Goal: Task Accomplishment & Management: Understand process/instructions

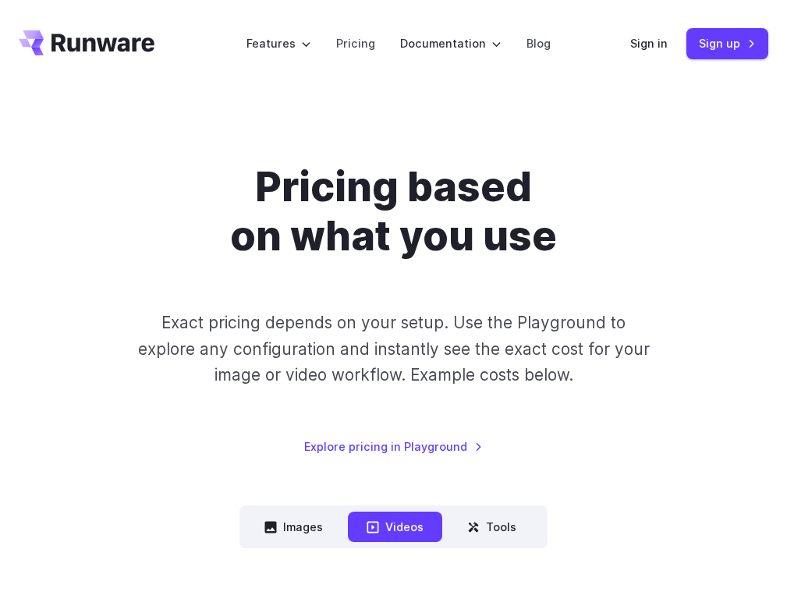
click at [295, 528] on button "Images" at bounding box center [294, 527] width 96 height 30
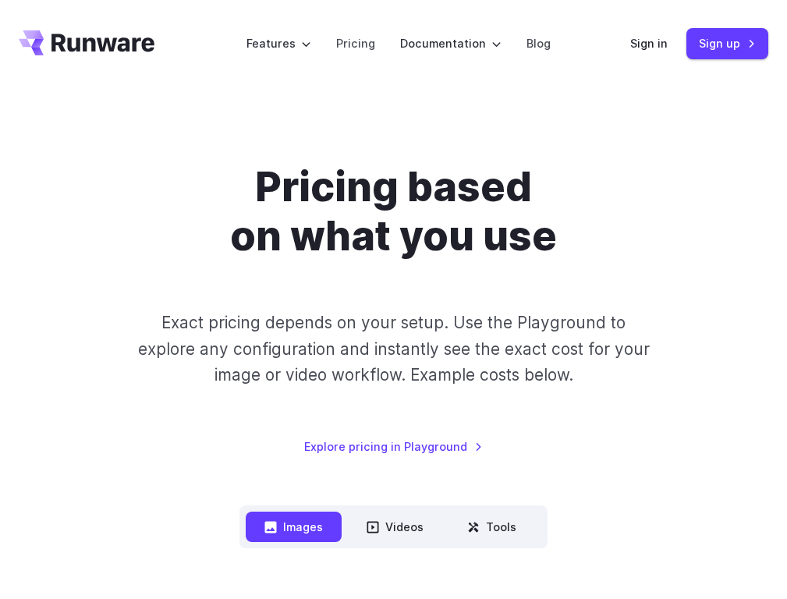
click at [491, 528] on button "Tools" at bounding box center [492, 527] width 87 height 30
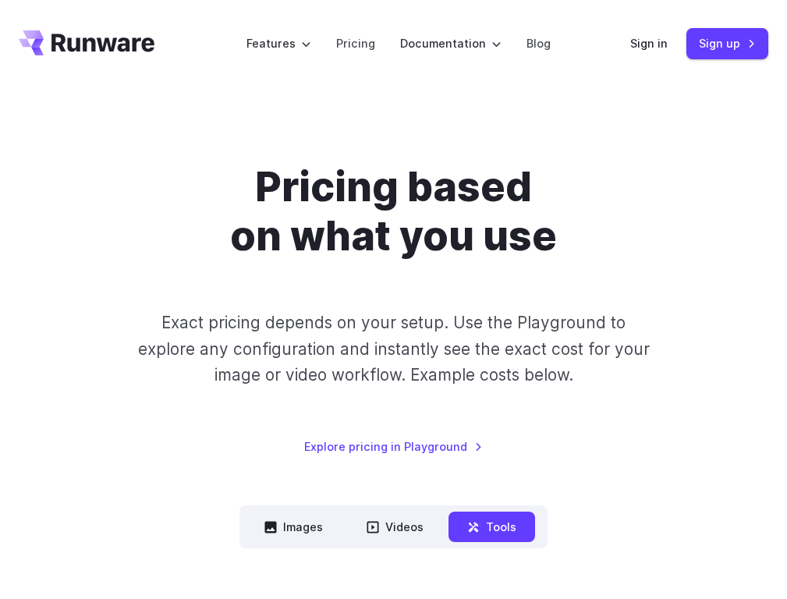
scroll to position [1324, 0]
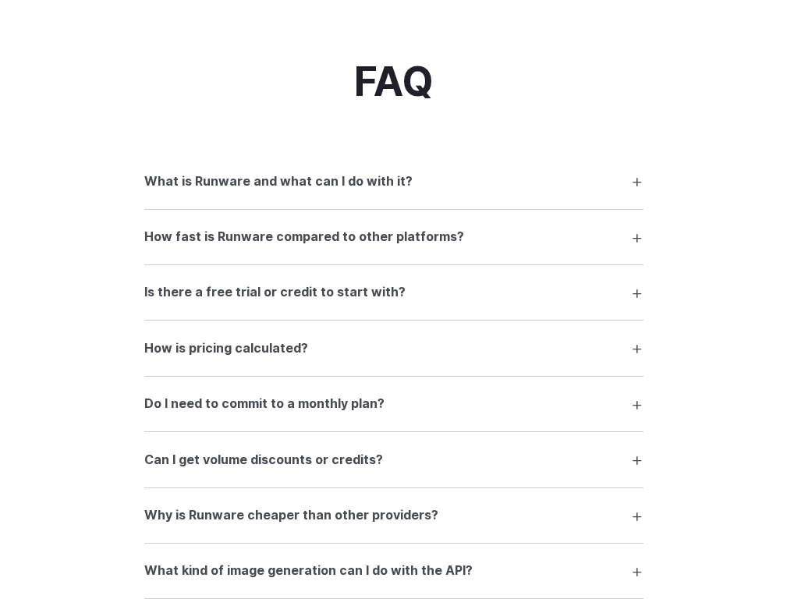
click at [393, 350] on summary "How is pricing calculated?" at bounding box center [393, 348] width 499 height 30
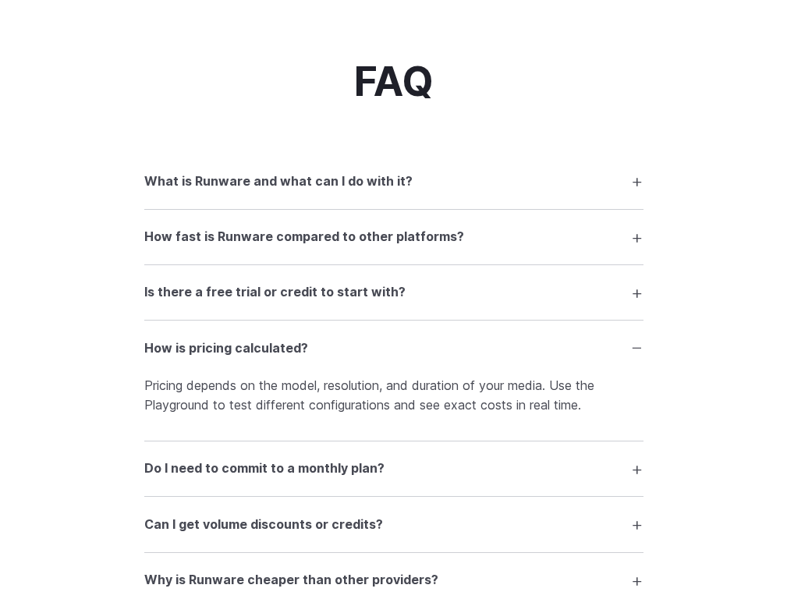
click at [393, 293] on summary "Is there a free trial or credit to start with?" at bounding box center [393, 293] width 499 height 30
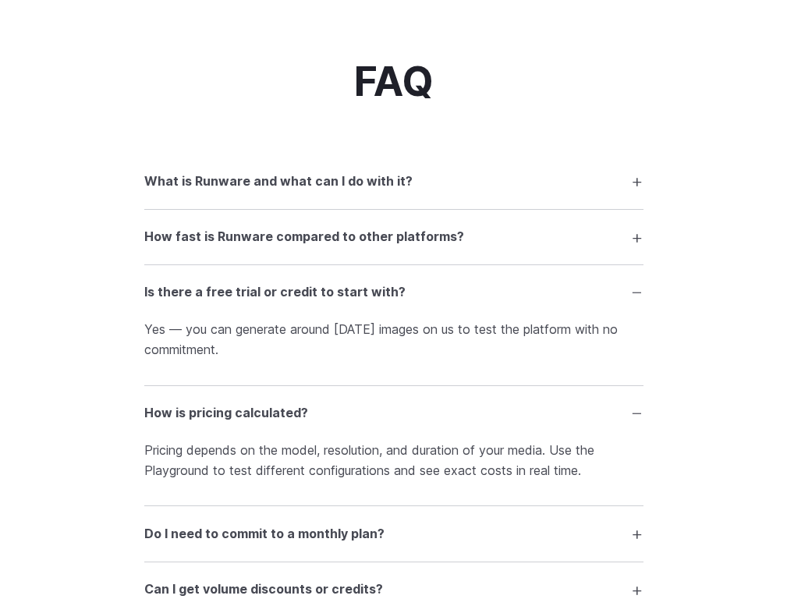
click at [393, 535] on summary "Do I need to commit to a monthly plan?" at bounding box center [393, 534] width 499 height 30
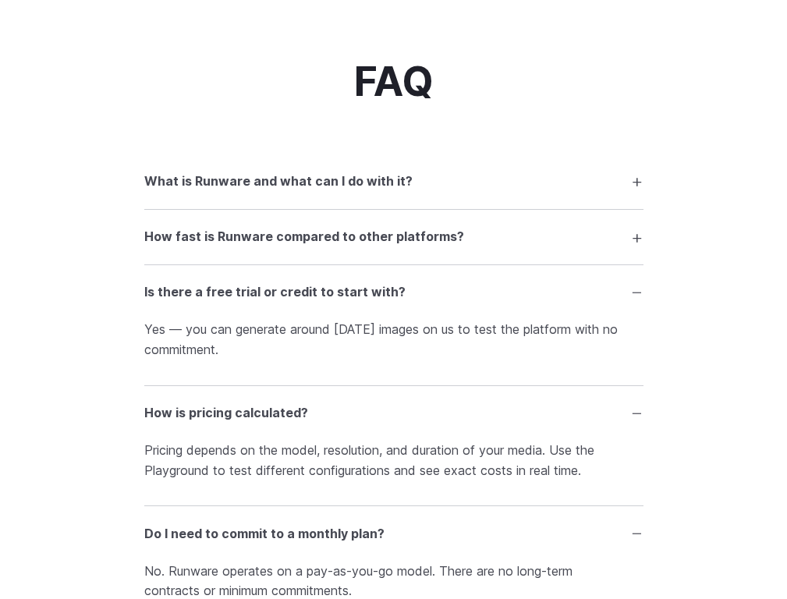
scroll to position [0, 0]
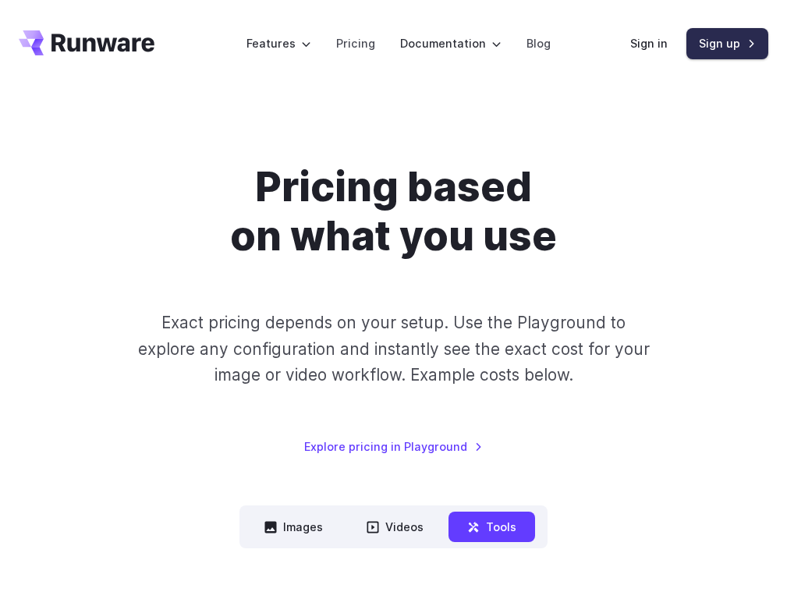
click at [728, 43] on link "Sign up" at bounding box center [728, 43] width 82 height 30
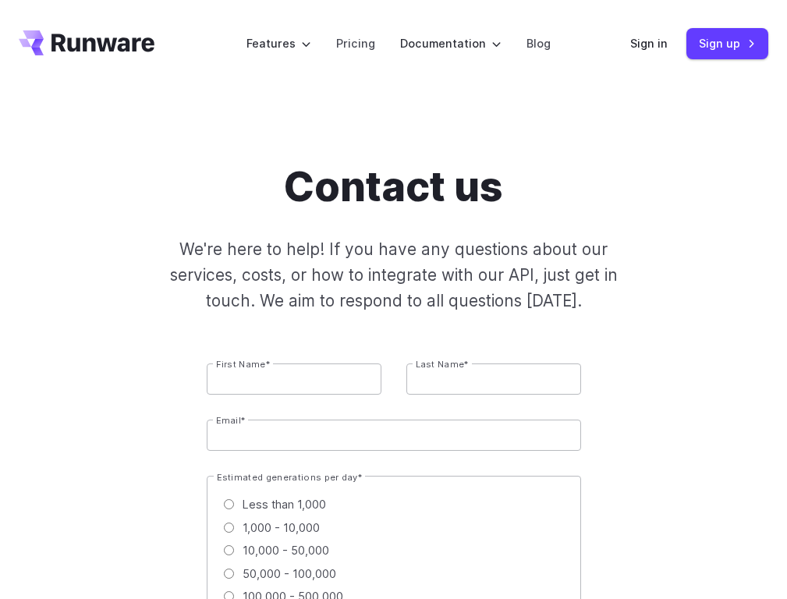
scroll to position [1203, 0]
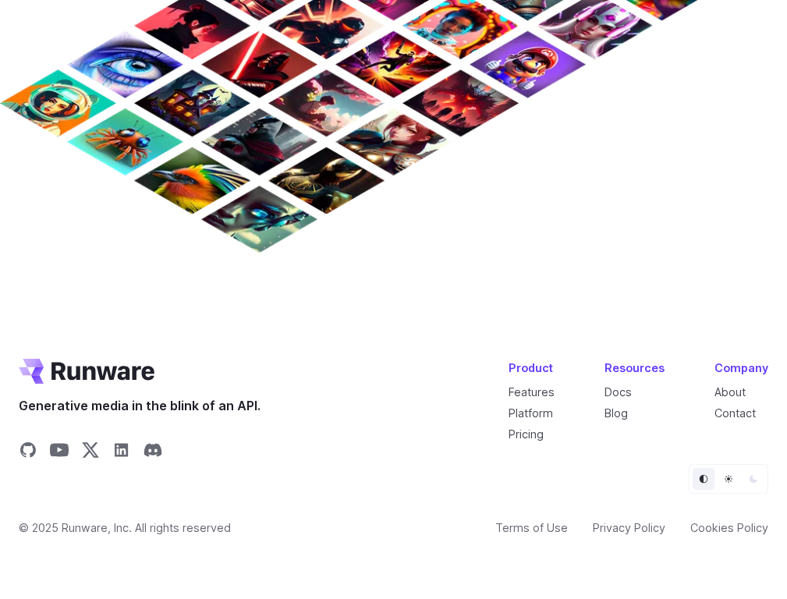
click at [532, 528] on link "Terms of Use" at bounding box center [532, 528] width 73 height 18
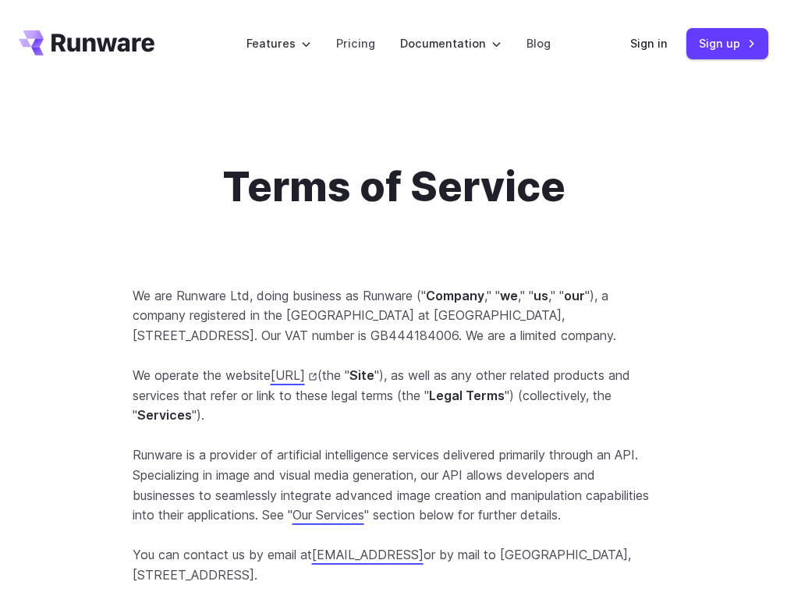
scroll to position [20416, 0]
